Goal: Task Accomplishment & Management: Use online tool/utility

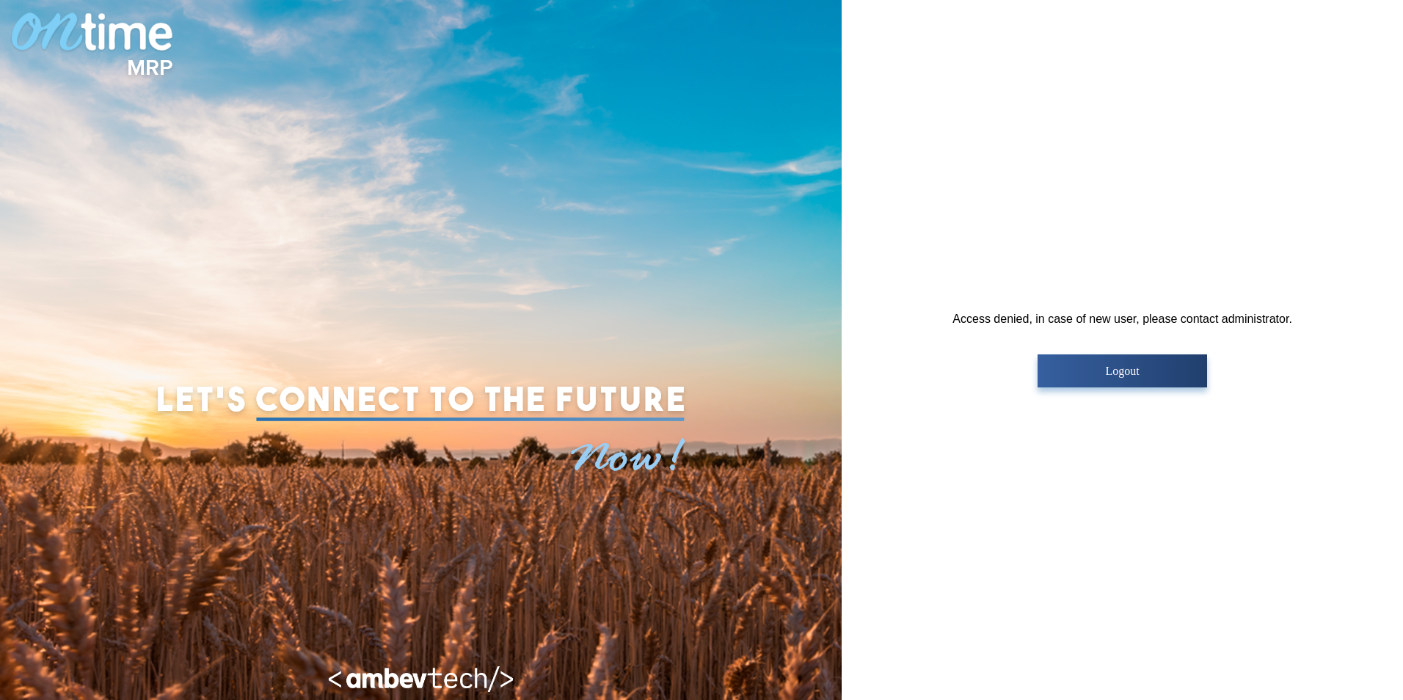
click at [1155, 373] on p "Logout" at bounding box center [1122, 371] width 161 height 13
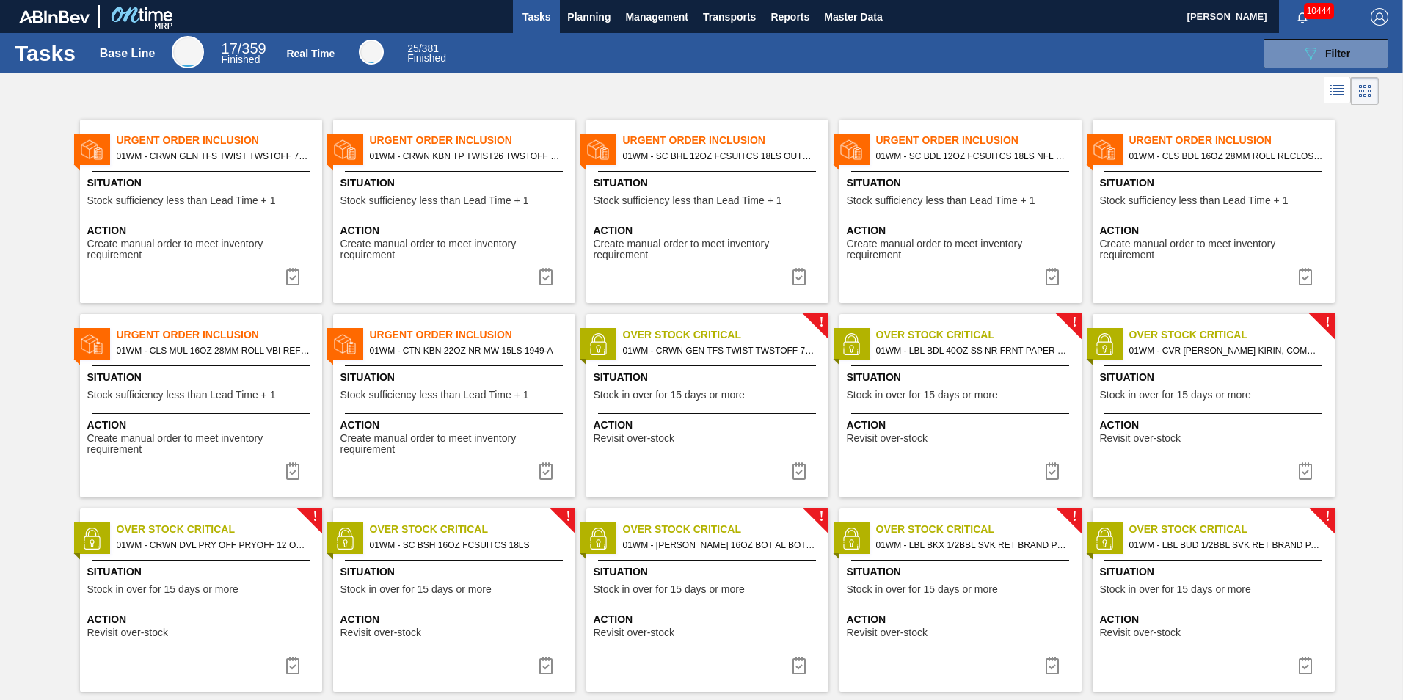
click at [1053, 279] on img at bounding box center [1052, 277] width 18 height 18
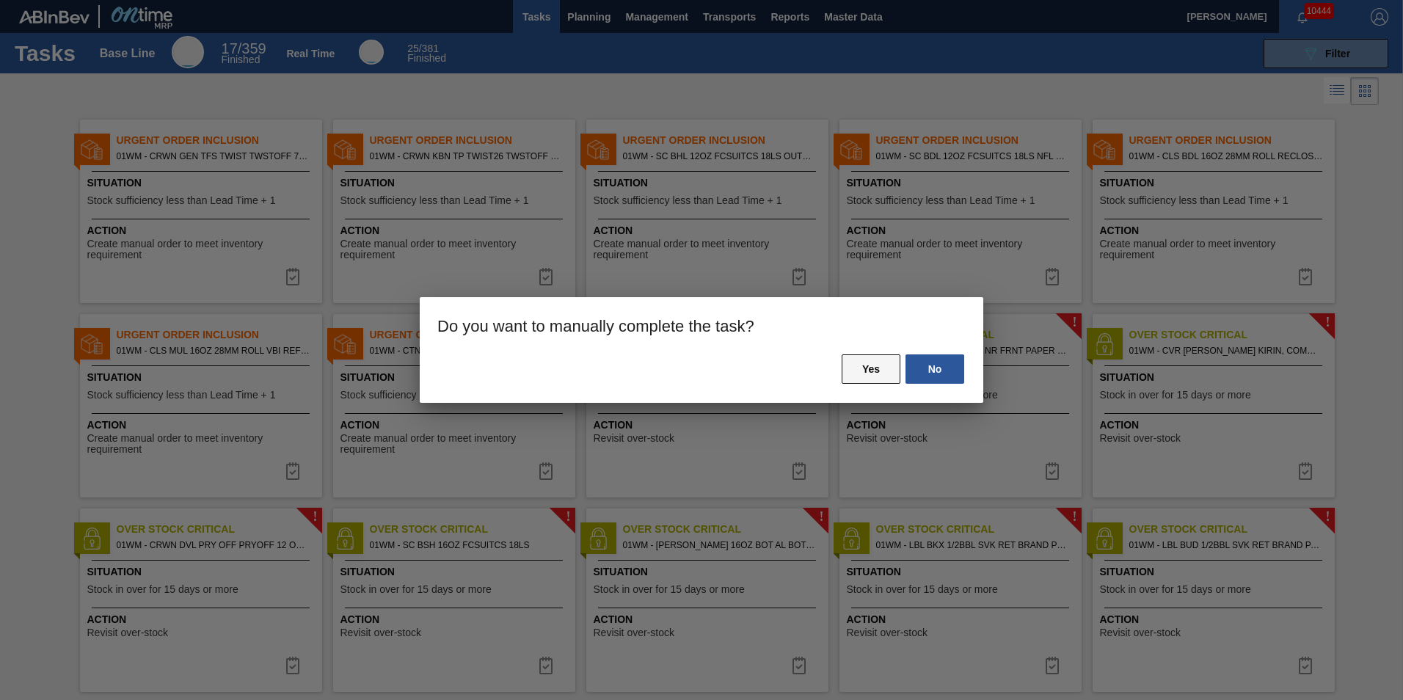
click at [869, 360] on button "Yes" at bounding box center [871, 368] width 59 height 29
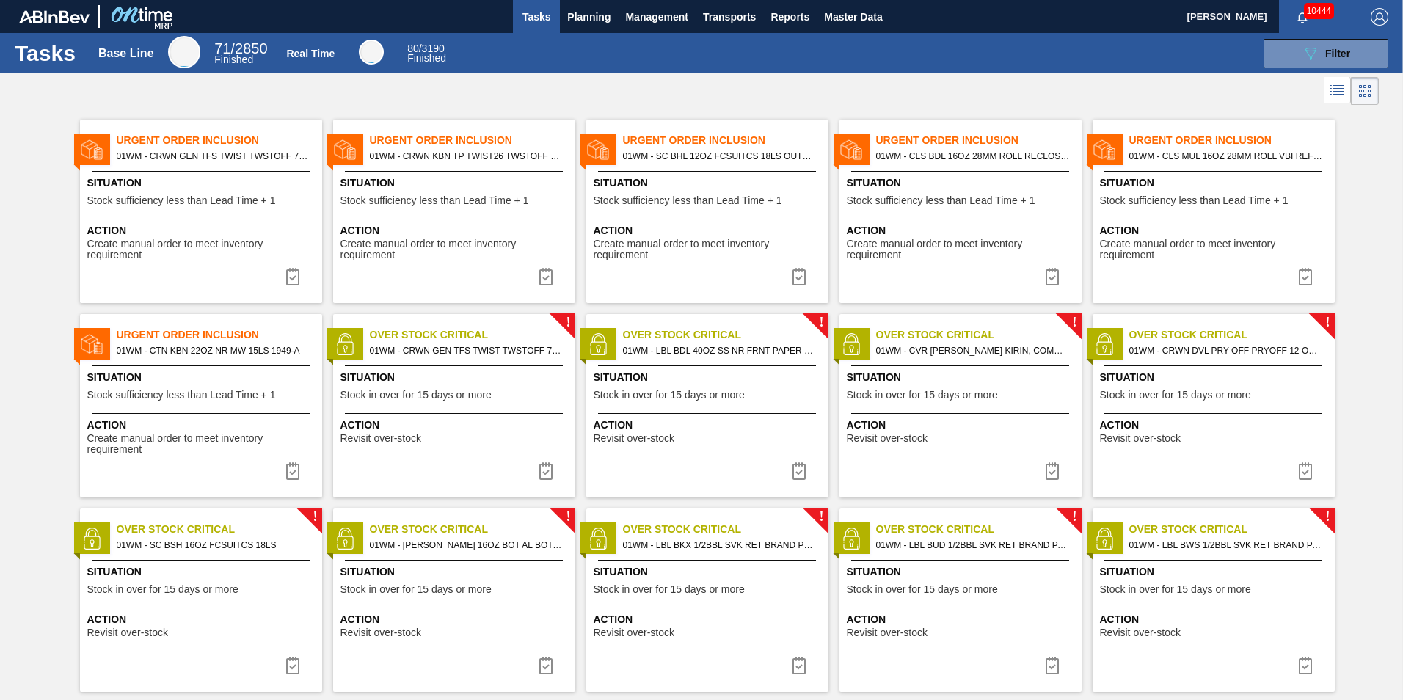
click at [395, 97] on div at bounding box center [701, 90] width 1403 height 35
drag, startPoint x: 395, startPoint y: 97, endPoint x: 458, endPoint y: 100, distance: 63.2
click at [458, 100] on div at bounding box center [701, 90] width 1403 height 35
click at [572, 23] on span "Planning" at bounding box center [588, 17] width 43 height 18
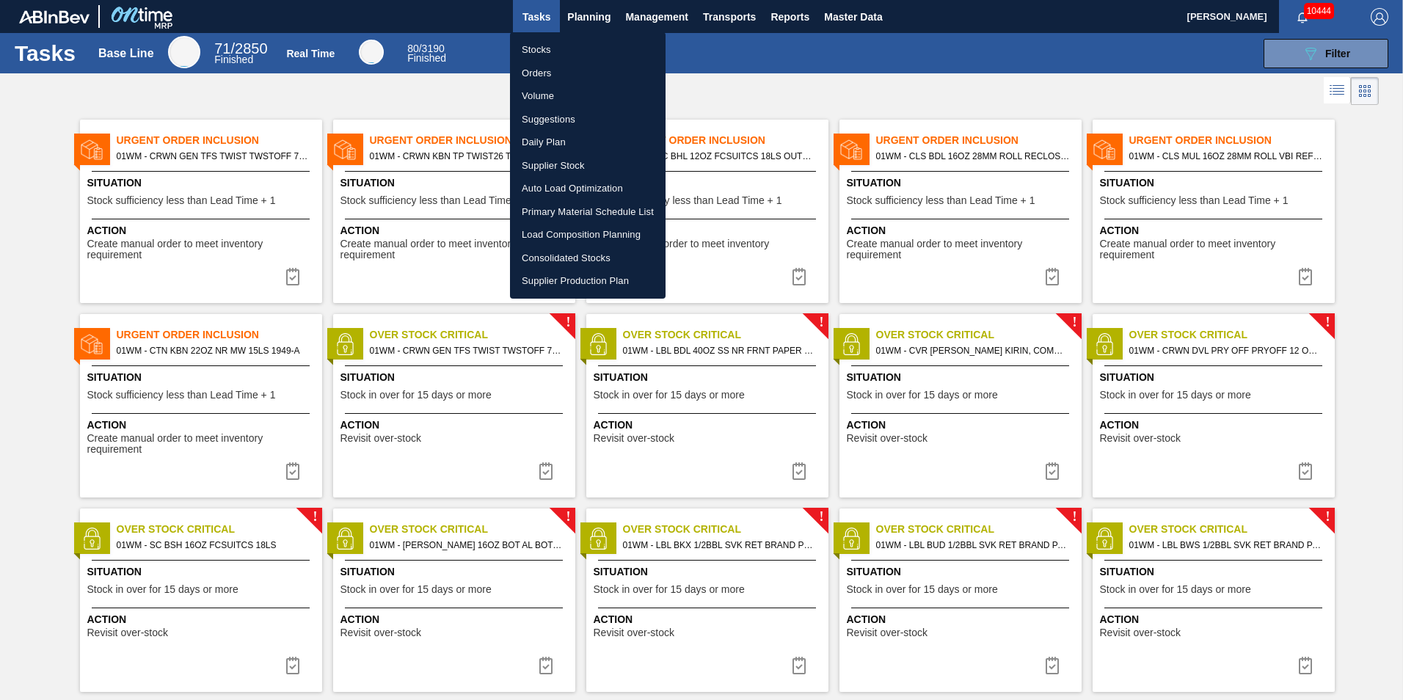
click at [585, 234] on li "Load Composition Planning" at bounding box center [588, 234] width 156 height 23
checkbox input "true"
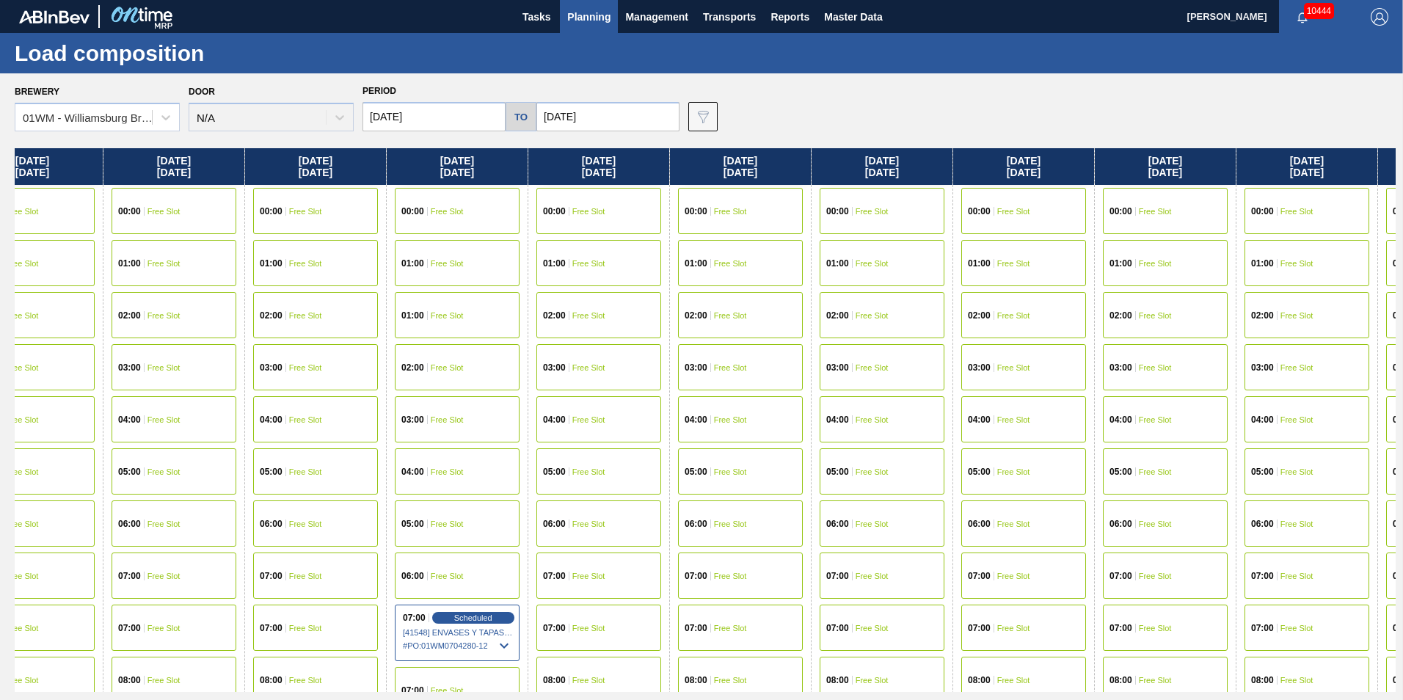
drag, startPoint x: 1213, startPoint y: 167, endPoint x: -919, endPoint y: 448, distance: 2150.8
click at [0, 0] on html "Tasks Planning Management Transports Reports Master Data [PERSON_NAME] 10444 Ma…" at bounding box center [701, 0] width 1403 height 0
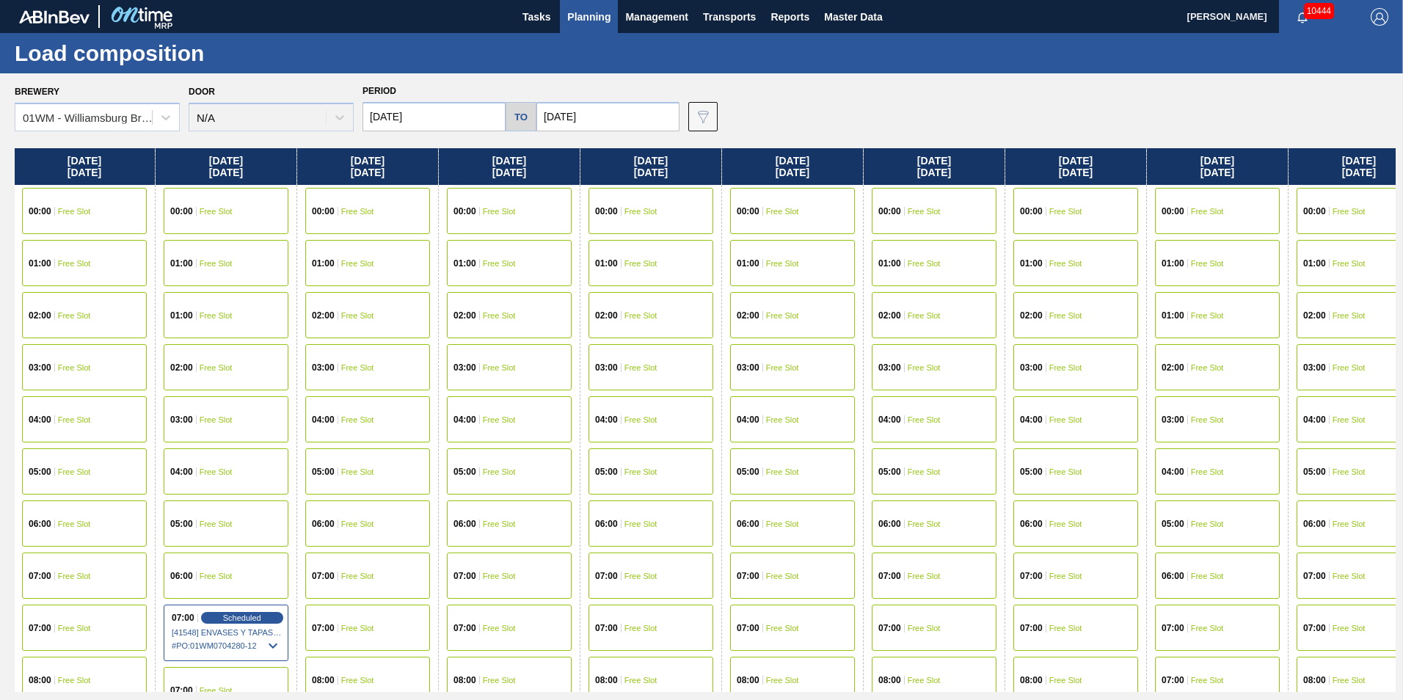
drag, startPoint x: 931, startPoint y: 155, endPoint x: 1183, endPoint y: 343, distance: 314.1
click at [963, 327] on div "[DATE] 00:00 Free Slot 01:00 Free Slot 02:00 Free Slot 03:00 Free Slot 04:00 Fr…" at bounding box center [705, 420] width 1381 height 544
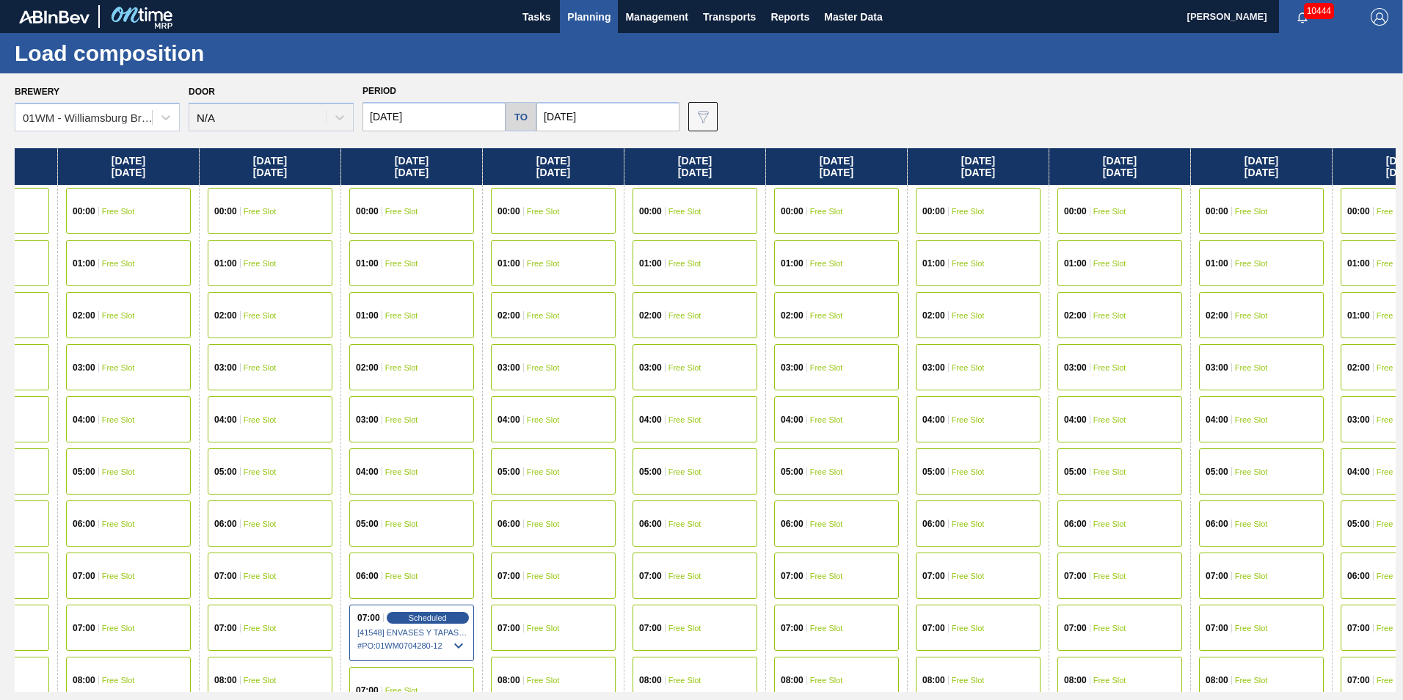
click at [561, 106] on input "[DATE]" at bounding box center [607, 116] width 143 height 29
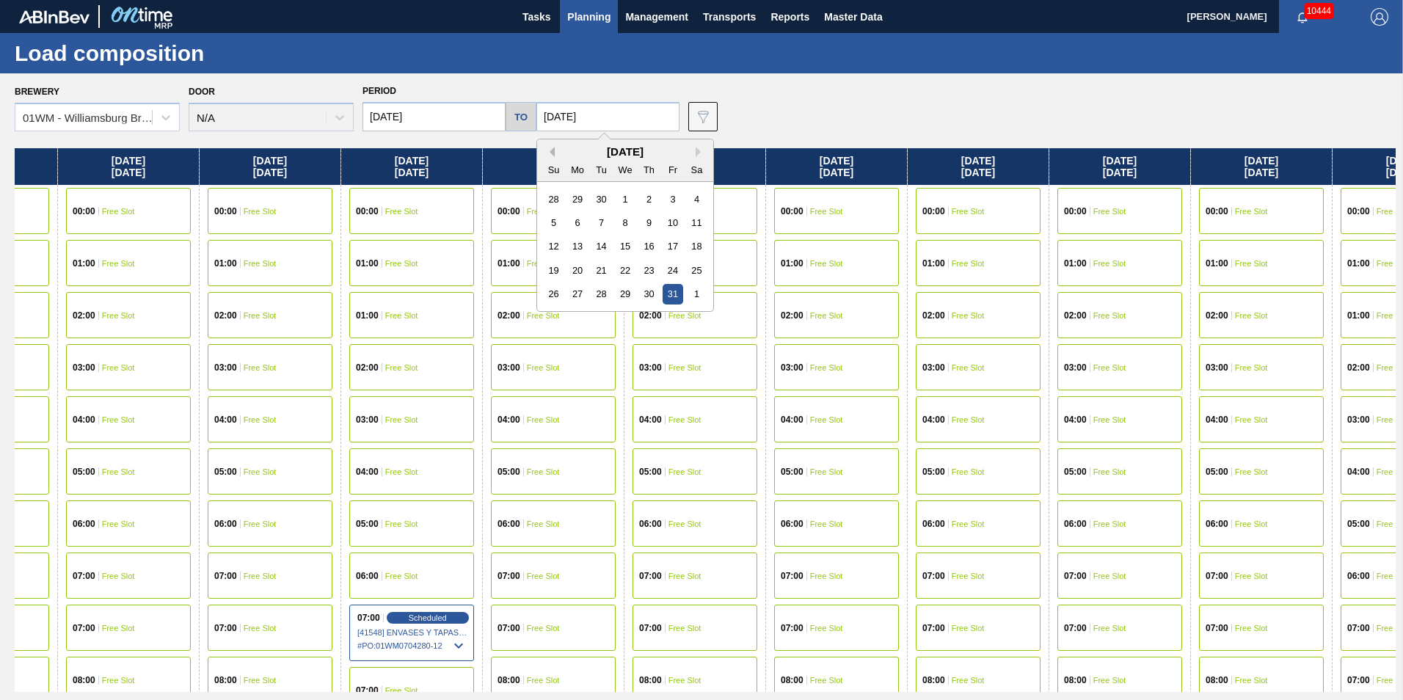
click at [547, 147] on button "Previous Month" at bounding box center [549, 152] width 10 height 10
click at [544, 149] on button "Previous Month" at bounding box center [549, 152] width 10 height 10
click at [696, 150] on button "Next Month" at bounding box center [701, 152] width 10 height 10
click at [556, 240] on div "14" at bounding box center [554, 246] width 20 height 20
type input "[DATE]"
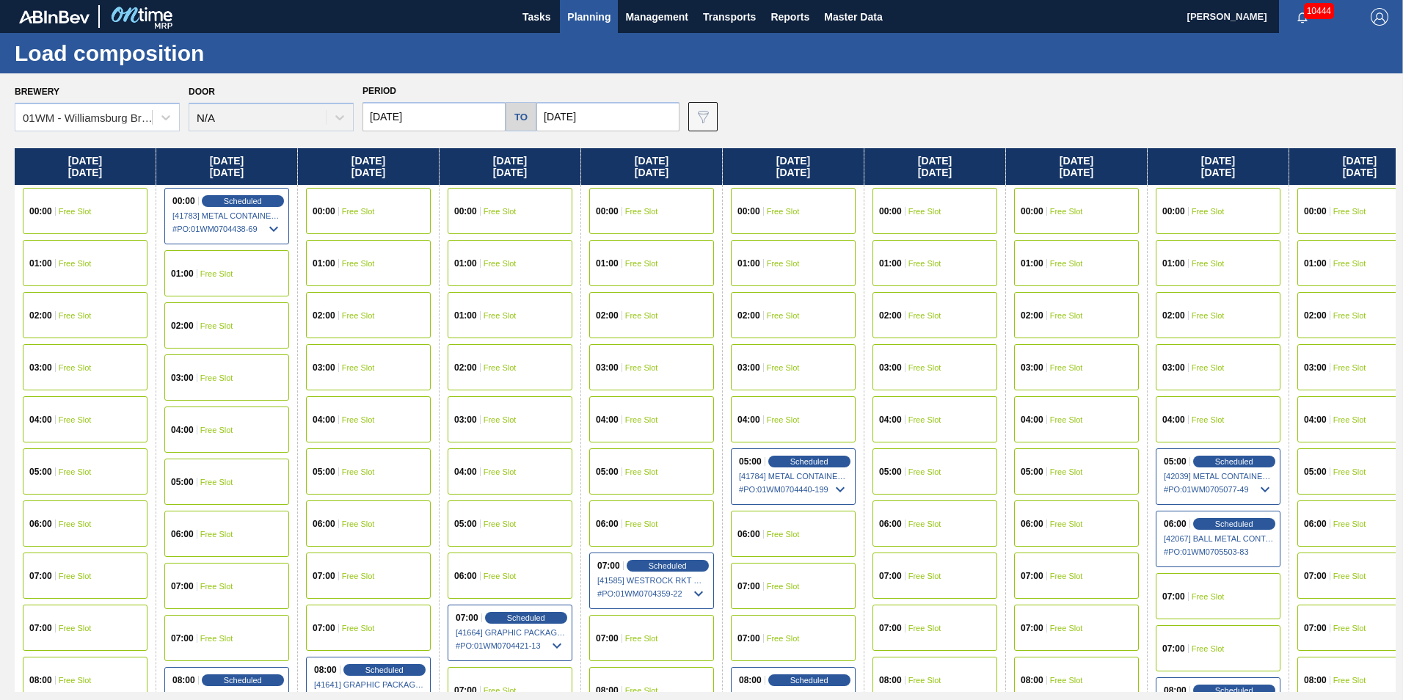
drag, startPoint x: 814, startPoint y: 173, endPoint x: 1182, endPoint y: 173, distance: 367.6
click at [1182, 173] on div "[DATE] 00:00 Free Slot 01:00 Free Slot 02:00 Free Slot 03:00 Free Slot 04:00 Fr…" at bounding box center [705, 420] width 1381 height 544
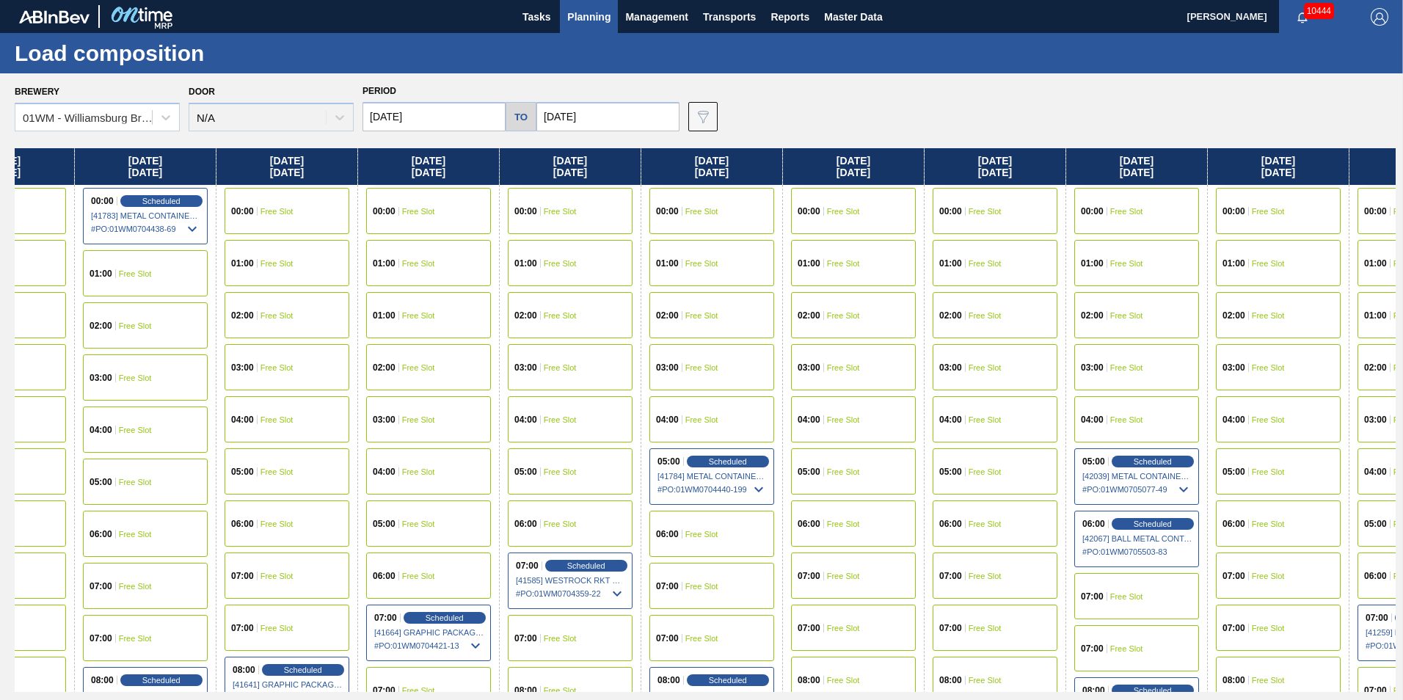
scroll to position [0, 0]
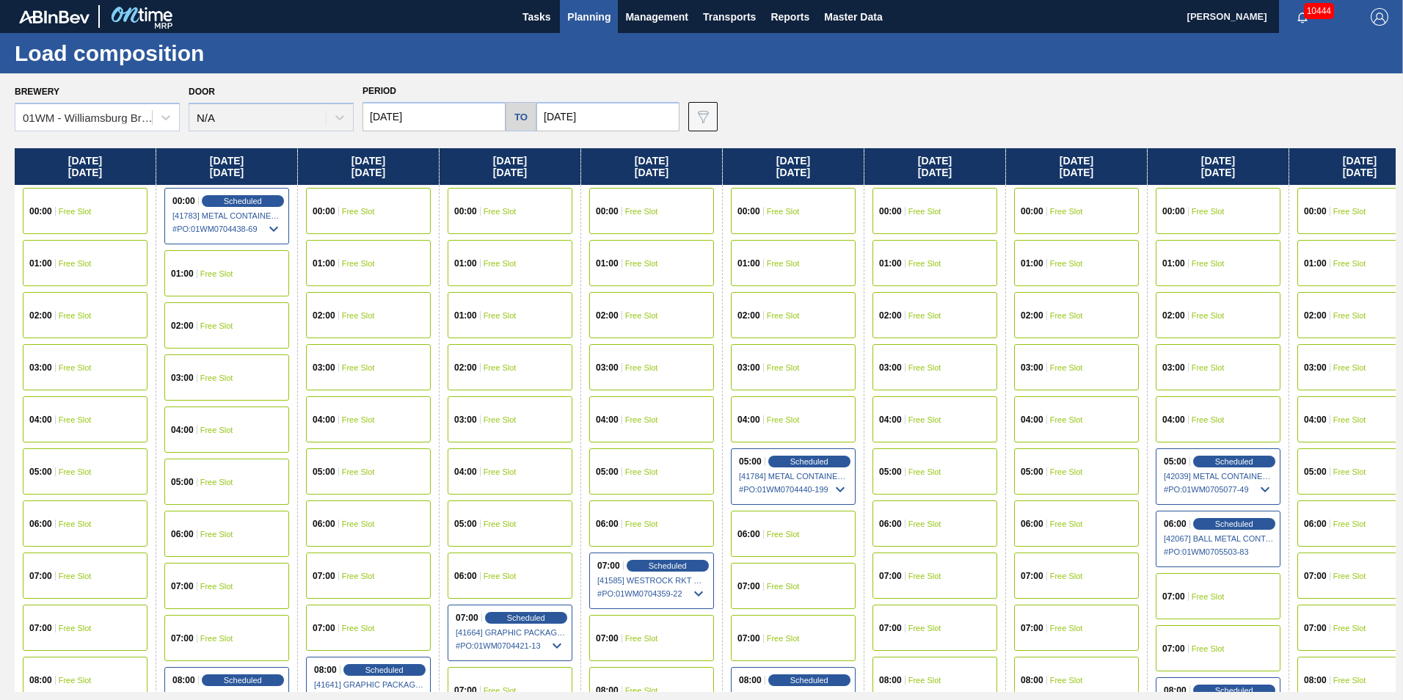
drag, startPoint x: 1165, startPoint y: 172, endPoint x: 1421, endPoint y: 230, distance: 262.4
click at [1402, 0] on html "Tasks Planning Management Transports Reports Master Data [PERSON_NAME] 10444 Ma…" at bounding box center [701, 0] width 1403 height 0
click at [1017, 116] on div "Brewery 01WM - Williamsburg Brewery Door N/A Period [DATE] to [DATE] Data view …" at bounding box center [705, 106] width 1381 height 51
click at [1137, 114] on div "Brewery 01WM - Williamsburg Brewery Door N/A Period [DATE] to [DATE] Data view …" at bounding box center [705, 106] width 1381 height 51
drag, startPoint x: 607, startPoint y: 52, endPoint x: 517, endPoint y: 19, distance: 95.4
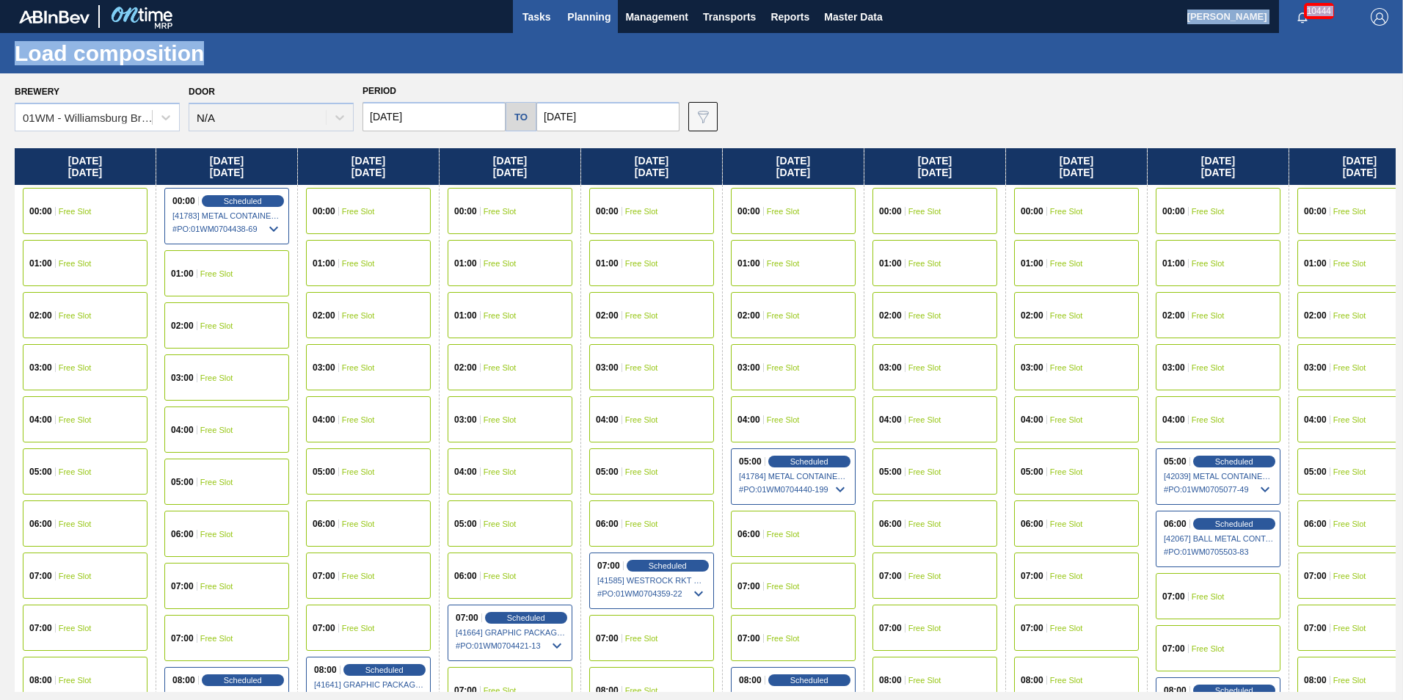
click at [517, 19] on main "Tasks Planning Management Transports Reports Master Data [PERSON_NAME] 10444 Ma…" at bounding box center [701, 350] width 1403 height 700
drag, startPoint x: 517, startPoint y: 19, endPoint x: 489, endPoint y: 50, distance: 42.1
click at [489, 50] on div "Load composition" at bounding box center [701, 53] width 1403 height 40
click at [770, 130] on div "Brewery 01WM - Williamsburg Brewery Door N/A Period [DATE] to [DATE] Data view …" at bounding box center [705, 106] width 1381 height 51
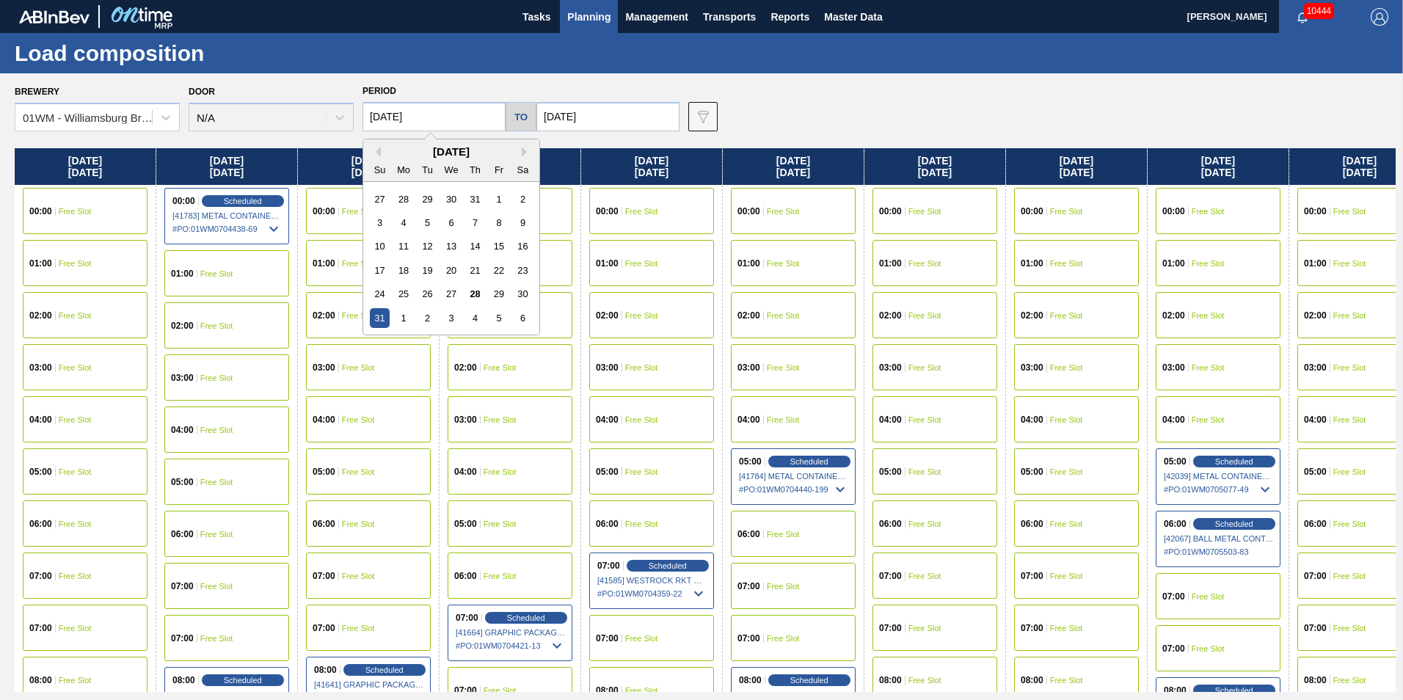
drag, startPoint x: 770, startPoint y: 130, endPoint x: -98, endPoint y: 93, distance: 869.6
click at [0, 0] on html "Tasks Planning Management Transports Reports Master Data [PERSON_NAME] 10444 Ma…" at bounding box center [701, 0] width 1403 height 0
click at [853, 147] on div "Brewery 01WM - [GEOGRAPHIC_DATA] Brewery Door N/A Period [DATE] Previous Month …" at bounding box center [701, 386] width 1403 height 626
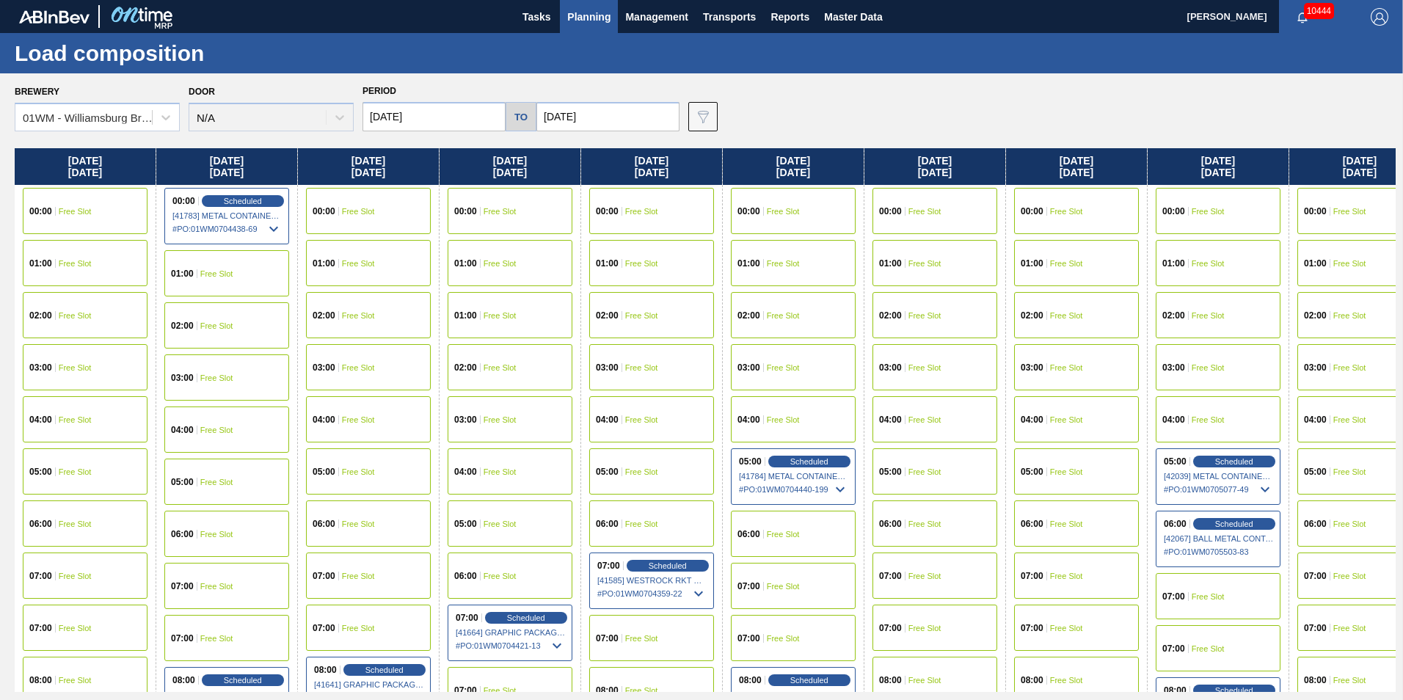
drag, startPoint x: 208, startPoint y: 157, endPoint x: 727, endPoint y: 176, distance: 519.9
click at [727, 176] on div "[DATE] 00:00 Free Slot 01:00 Free Slot 02:00 Free Slot 03:00 Free Slot 04:00 Fr…" at bounding box center [705, 420] width 1381 height 544
click at [736, 141] on div "Brewery 01WM - [GEOGRAPHIC_DATA] Brewery Door N/A Period [DATE] to [DATE] Data …" at bounding box center [701, 386] width 1403 height 626
click at [479, 147] on div "Brewery 01WM - [GEOGRAPHIC_DATA] Brewery Door N/A Period [DATE] to [DATE] Data …" at bounding box center [701, 386] width 1403 height 626
drag, startPoint x: 481, startPoint y: 161, endPoint x: 653, endPoint y: 181, distance: 172.8
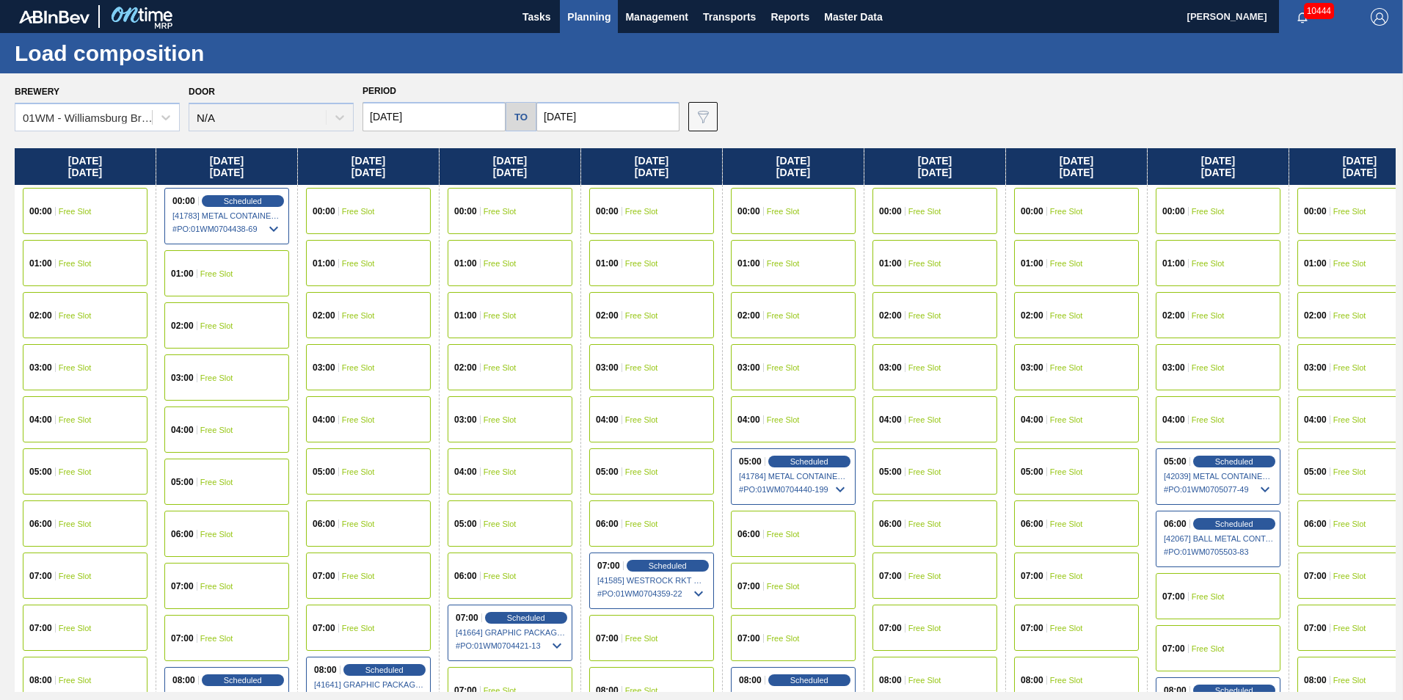
click at [644, 181] on div "[DATE] 00:00 Free Slot 01:00 Free Slot 02:00 Free Slot 03:00 Free Slot 04:00 Fr…" at bounding box center [705, 420] width 1381 height 544
click at [788, 105] on div "Brewery 01WM - Williamsburg Brewery Door N/A Period [DATE] to [DATE] Data view …" at bounding box center [705, 106] width 1381 height 51
